Goal: Task Accomplishment & Management: Complete application form

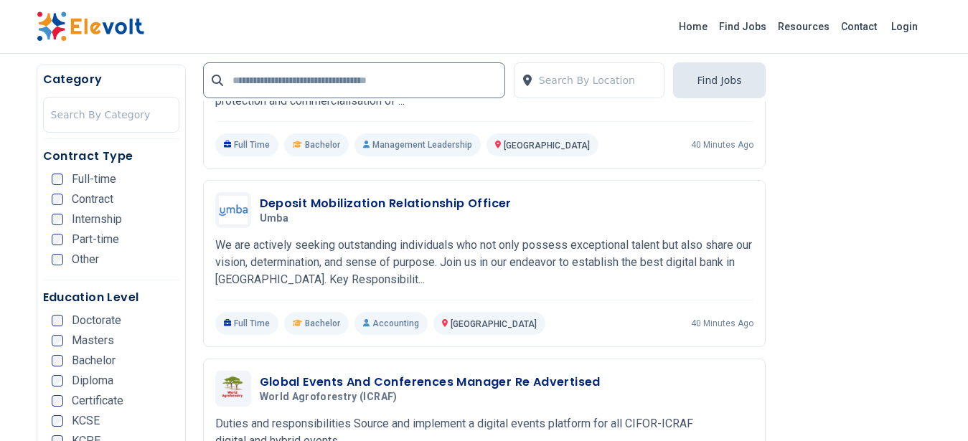
scroll to position [2319, 0]
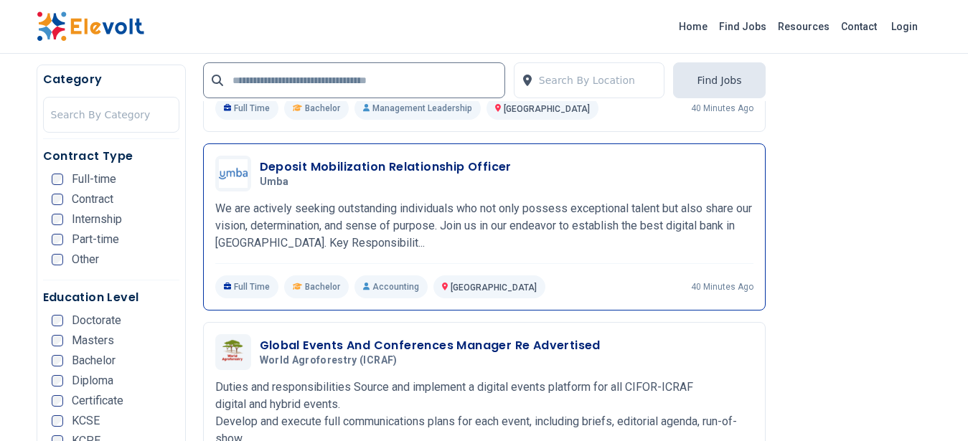
click at [609, 220] on p "We are actively seeking outstanding individuals who not only possess exceptiona…" at bounding box center [484, 226] width 538 height 52
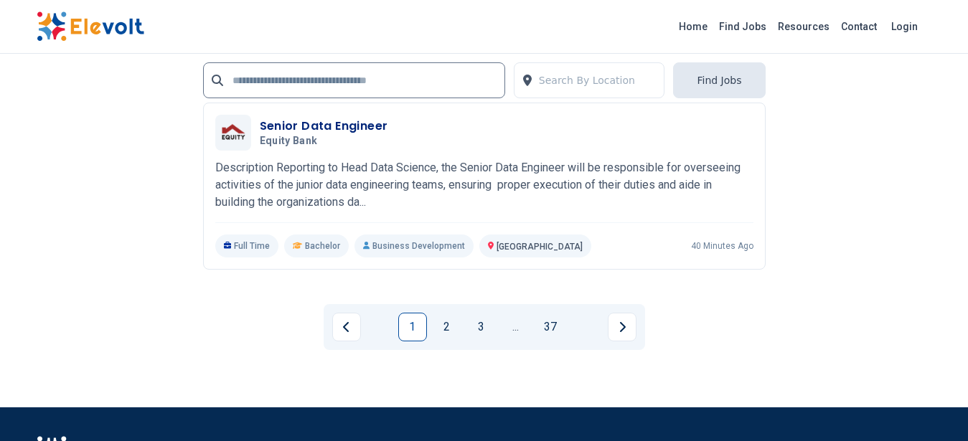
scroll to position [3198, 0]
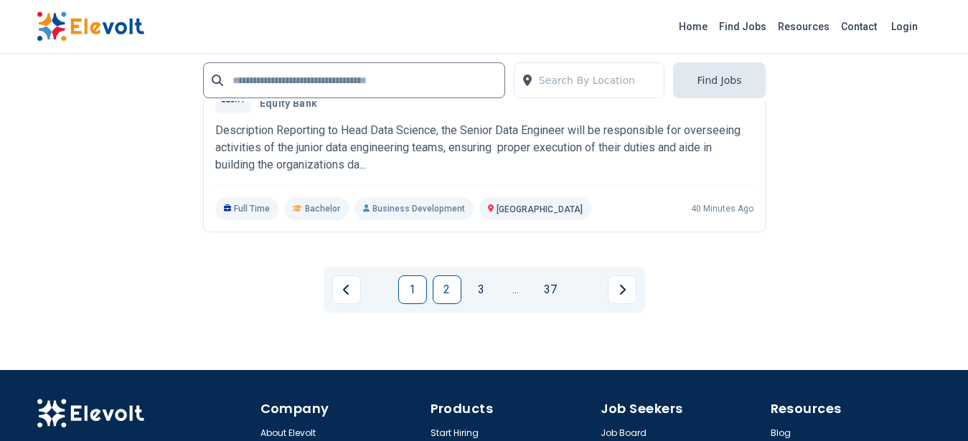
click at [461, 285] on link "2" at bounding box center [447, 290] width 29 height 29
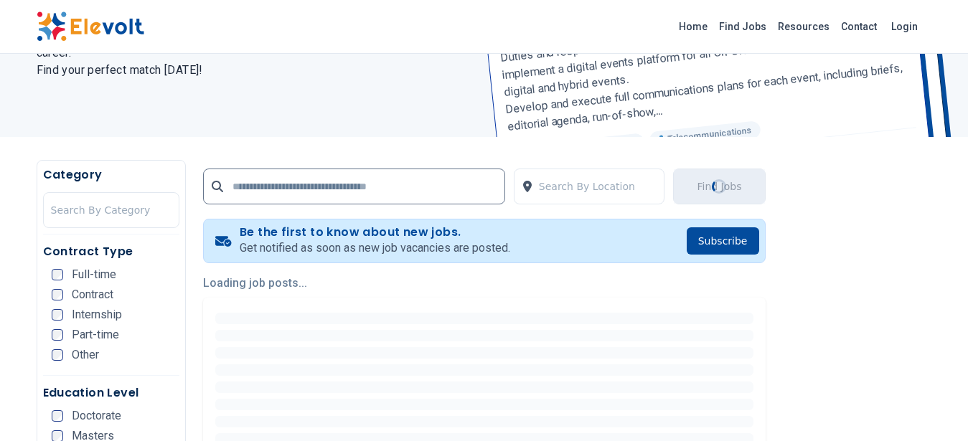
scroll to position [0, 0]
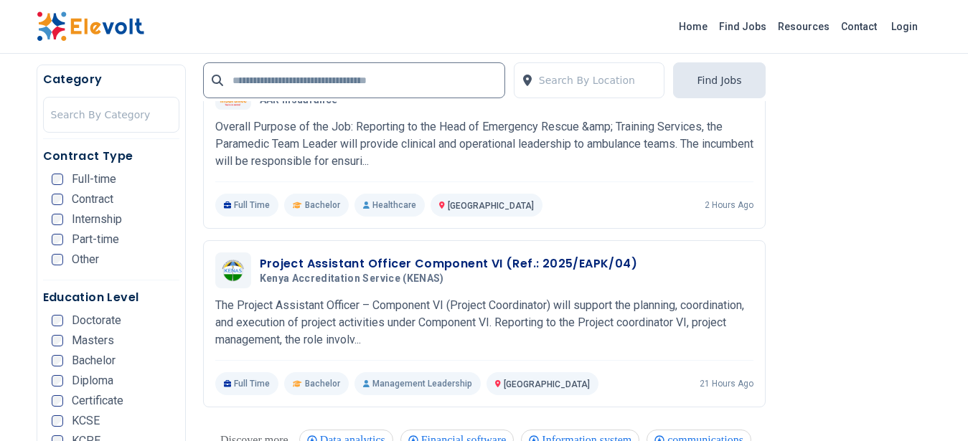
scroll to position [988, 0]
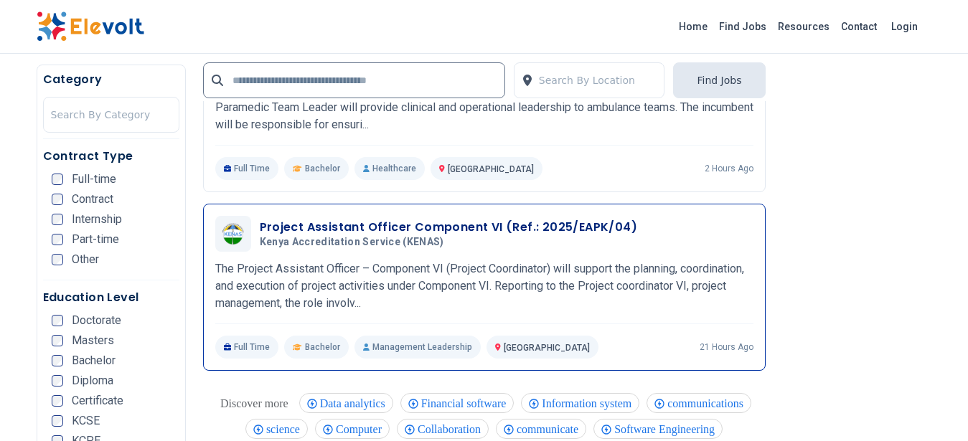
click at [537, 283] on p "The Project Assistant Officer – Component VI (Project Coordinator) will support…" at bounding box center [484, 287] width 538 height 52
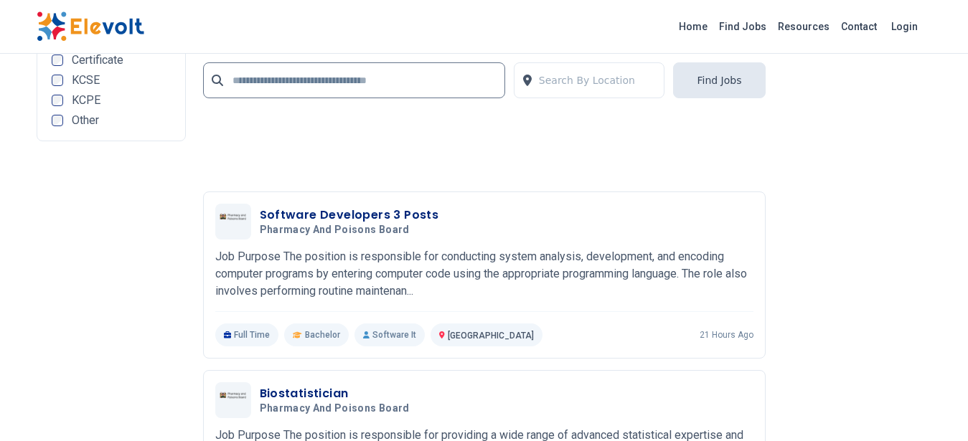
scroll to position [3199, 0]
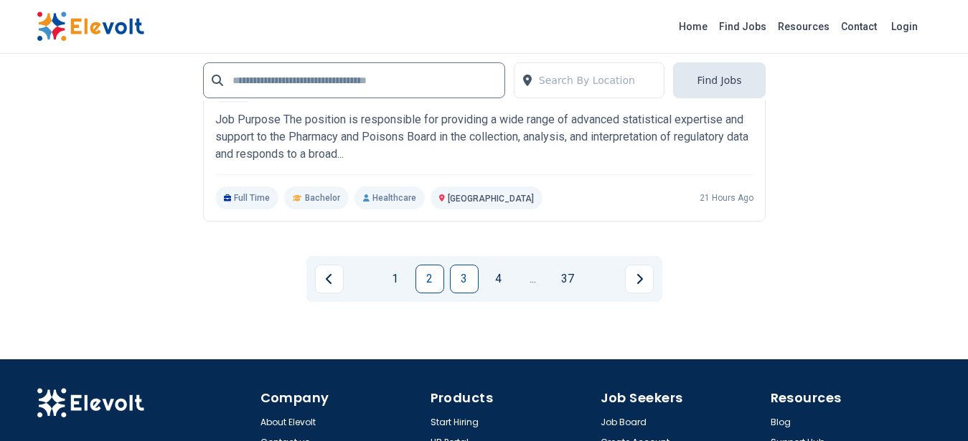
click at [462, 284] on link "3" at bounding box center [464, 279] width 29 height 29
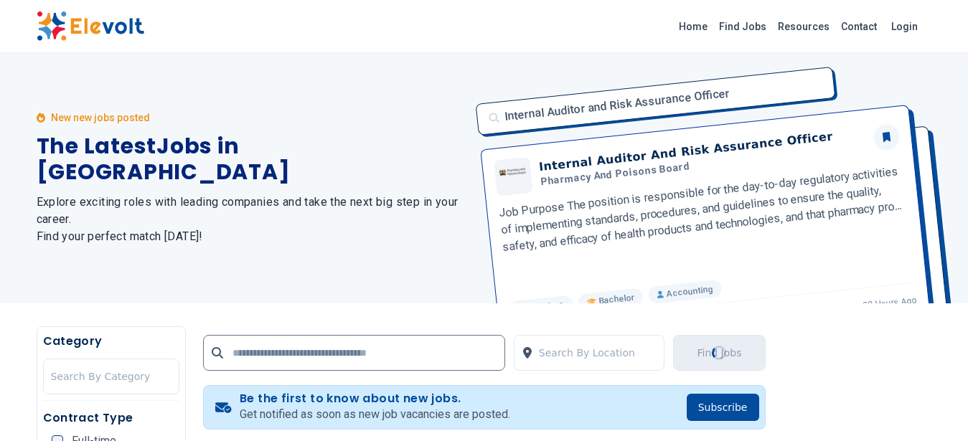
scroll to position [0, 0]
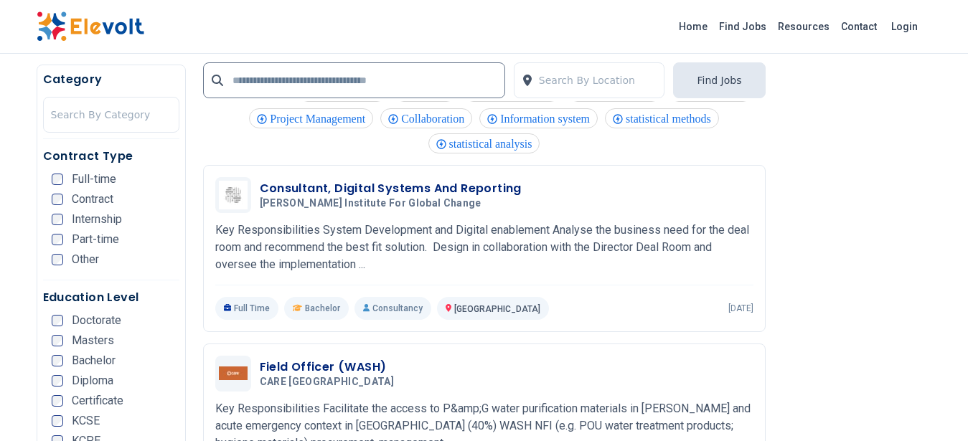
scroll to position [1347, 0]
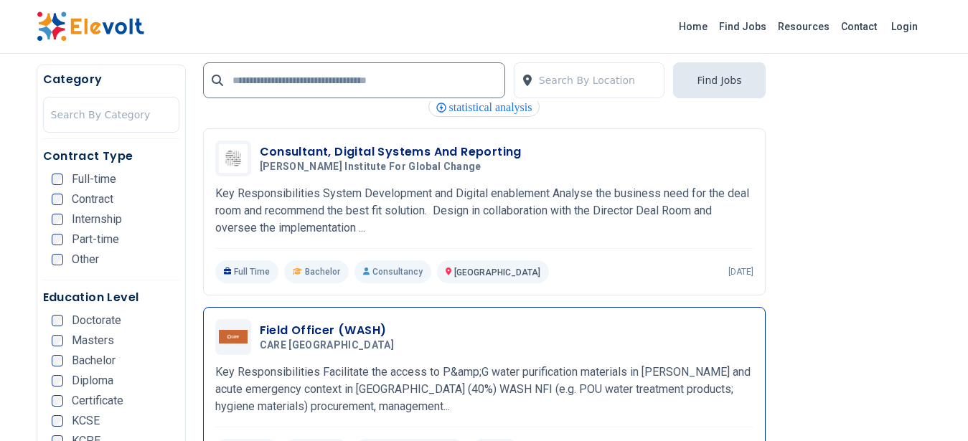
click at [488, 350] on div "Field Officer (WASH) CARE [GEOGRAPHIC_DATA] [DATE] [DATE]" at bounding box center [507, 337] width 494 height 30
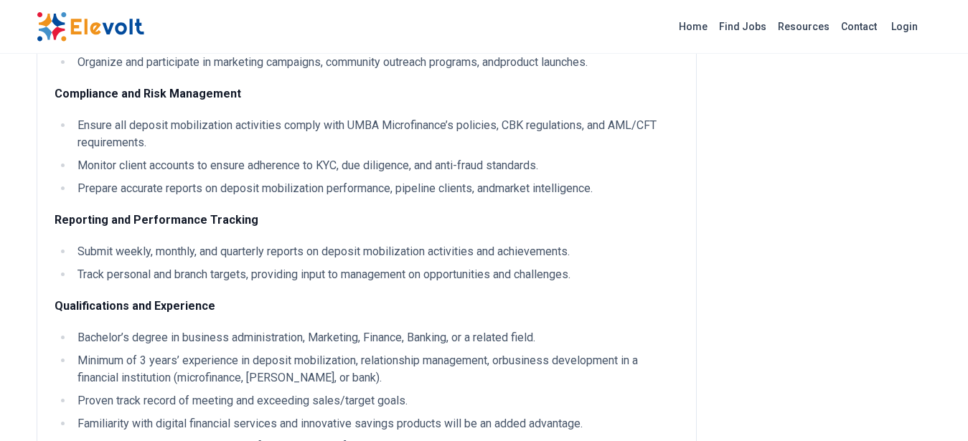
scroll to position [510, 0]
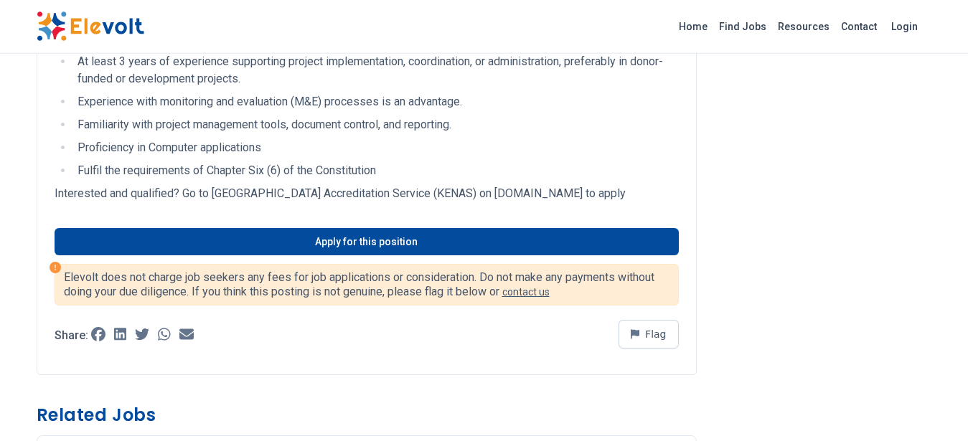
scroll to position [726, 0]
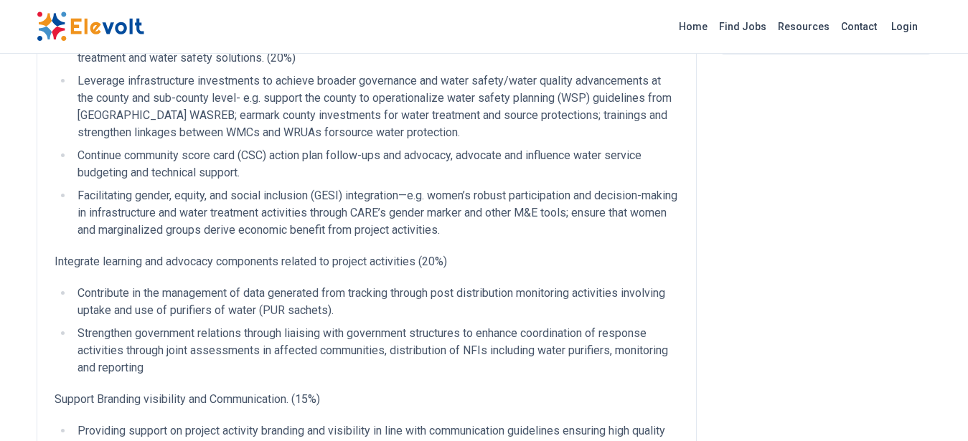
scroll to position [726, 0]
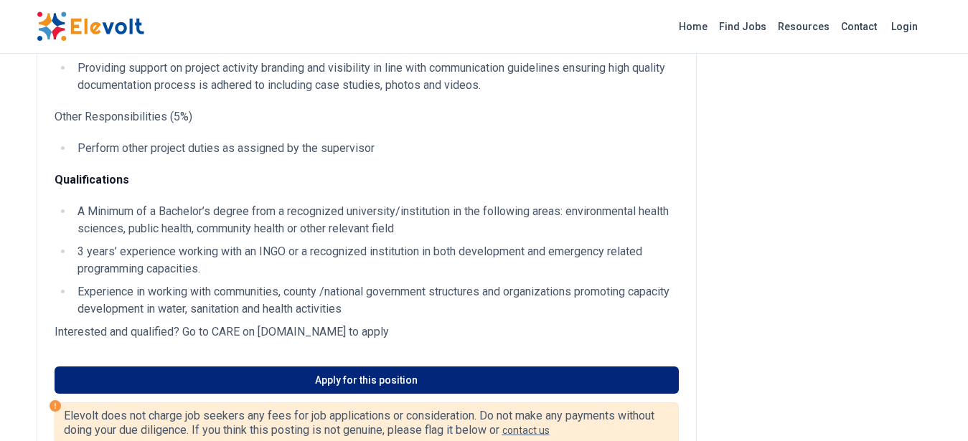
click at [427, 394] on link "Apply for this position" at bounding box center [367, 380] width 624 height 27
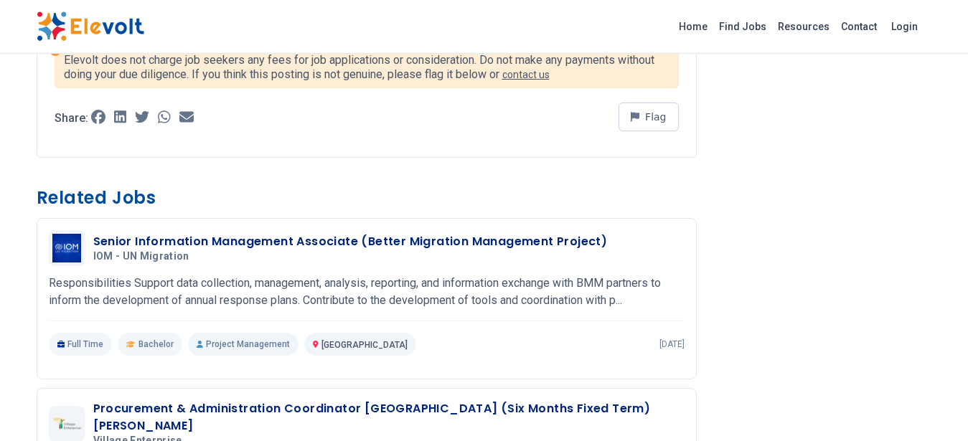
scroll to position [1090, 0]
